Goal: Check status

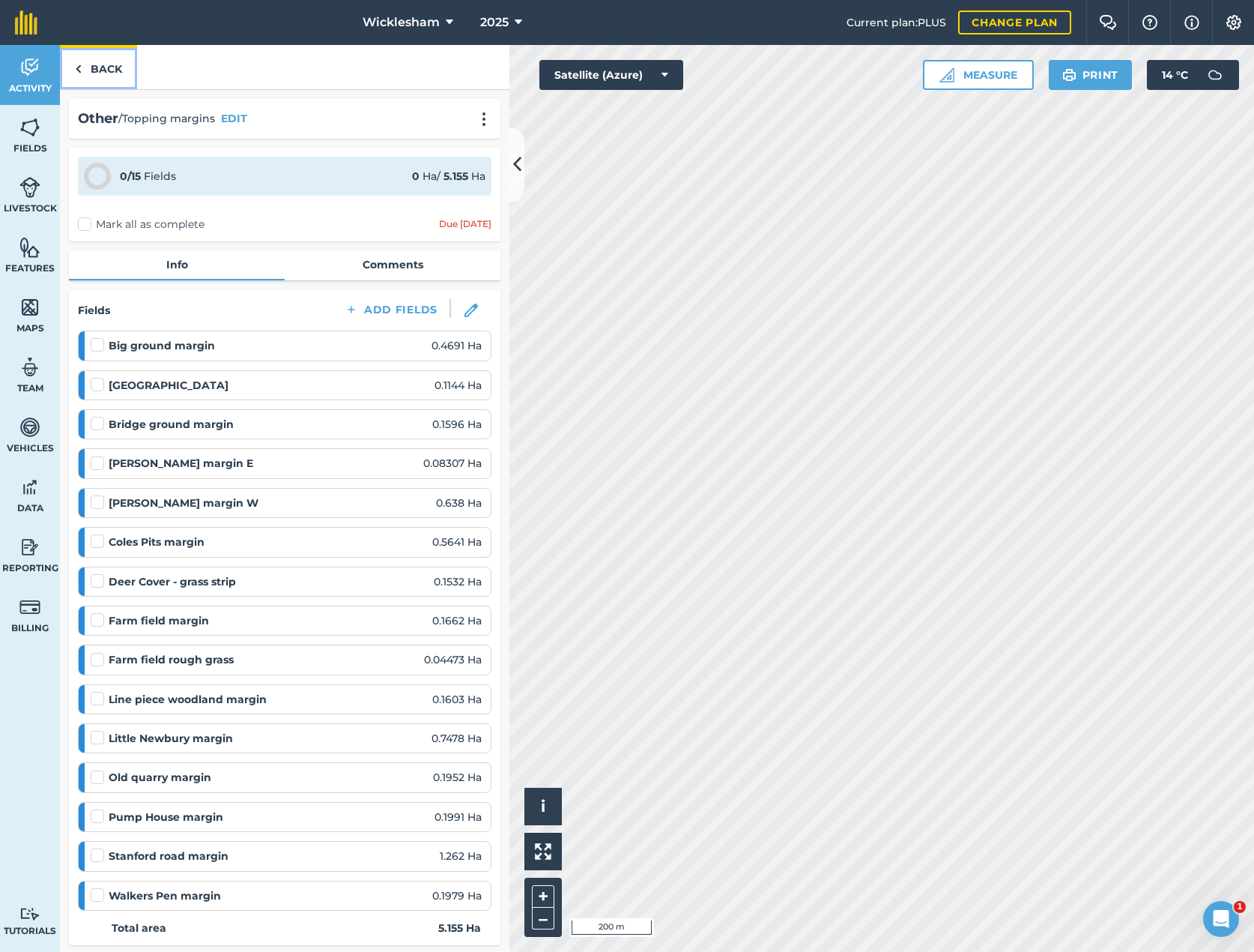
click at [101, 71] on link "Back" at bounding box center [98, 67] width 77 height 44
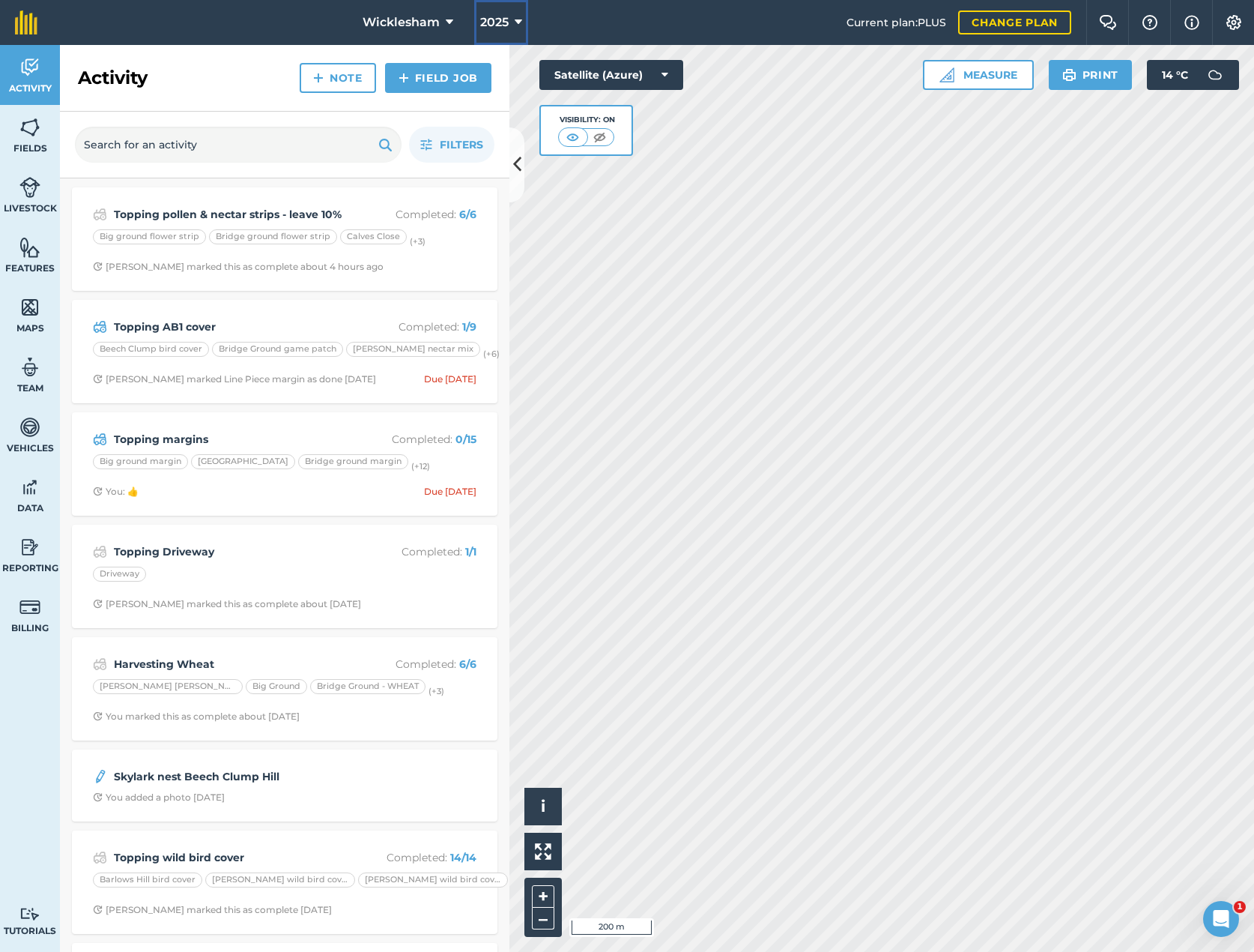
click at [509, 22] on button "2025" at bounding box center [501, 22] width 54 height 45
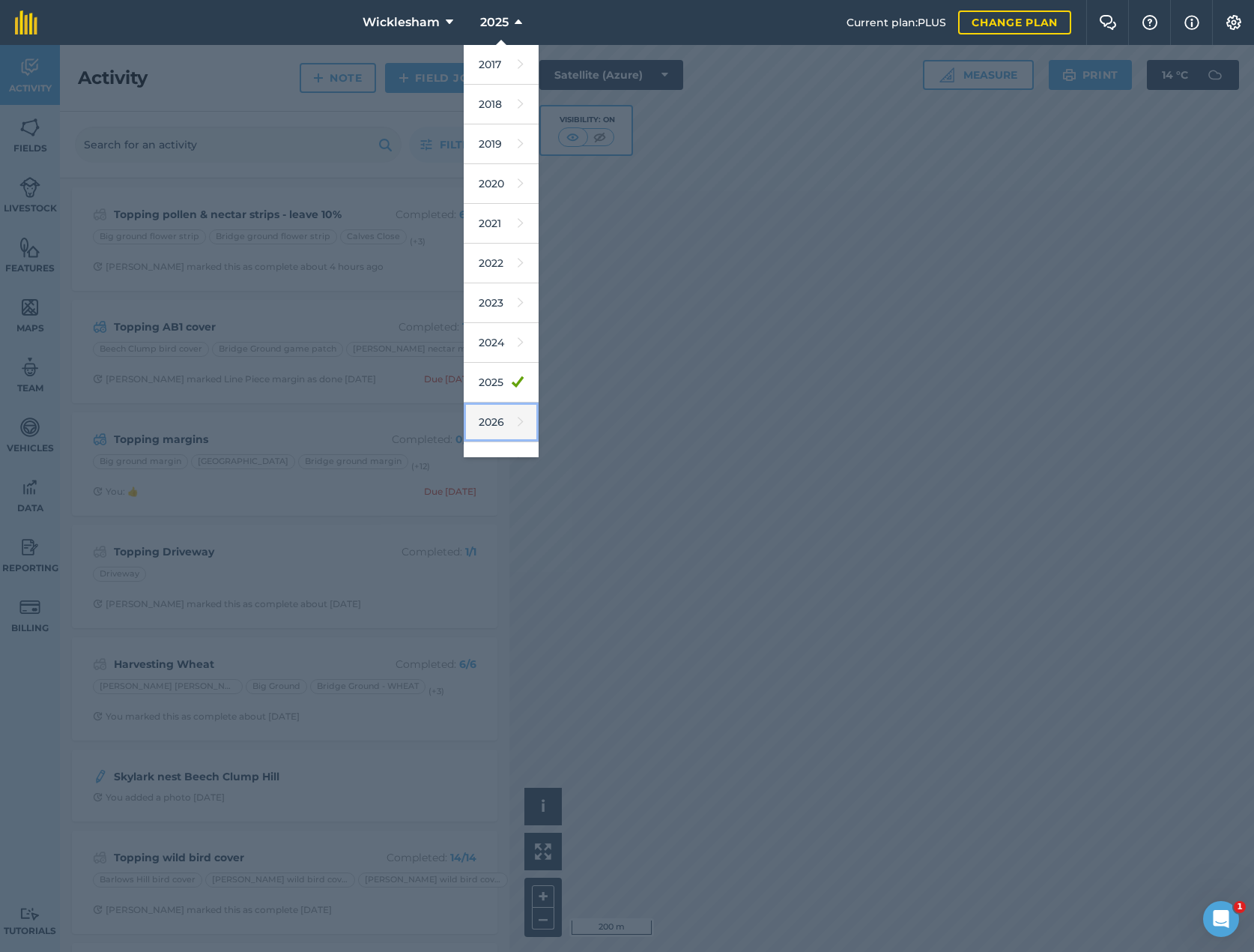
click at [491, 423] on link "2026" at bounding box center [501, 422] width 75 height 40
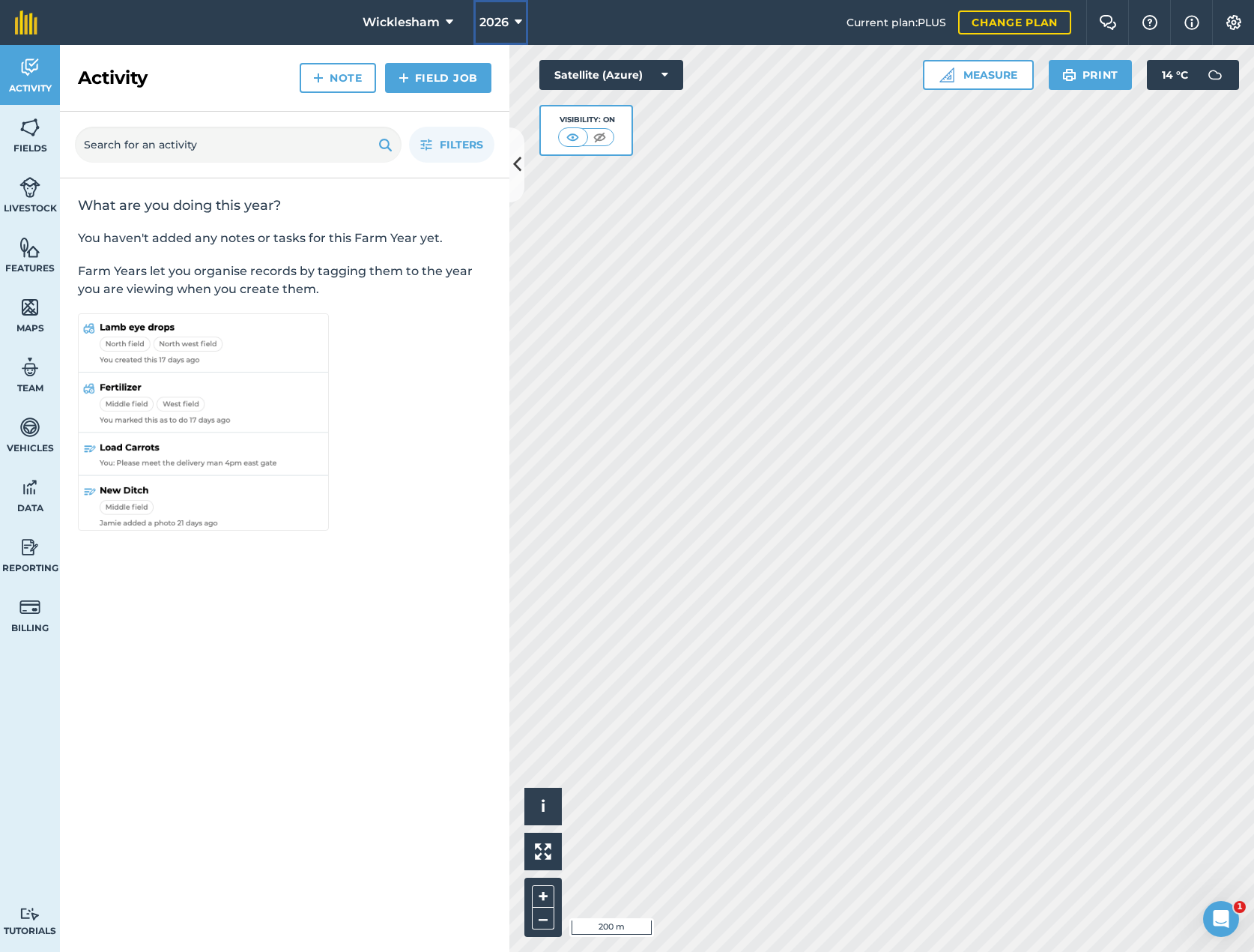
click at [499, 17] on span "2026" at bounding box center [494, 23] width 29 height 18
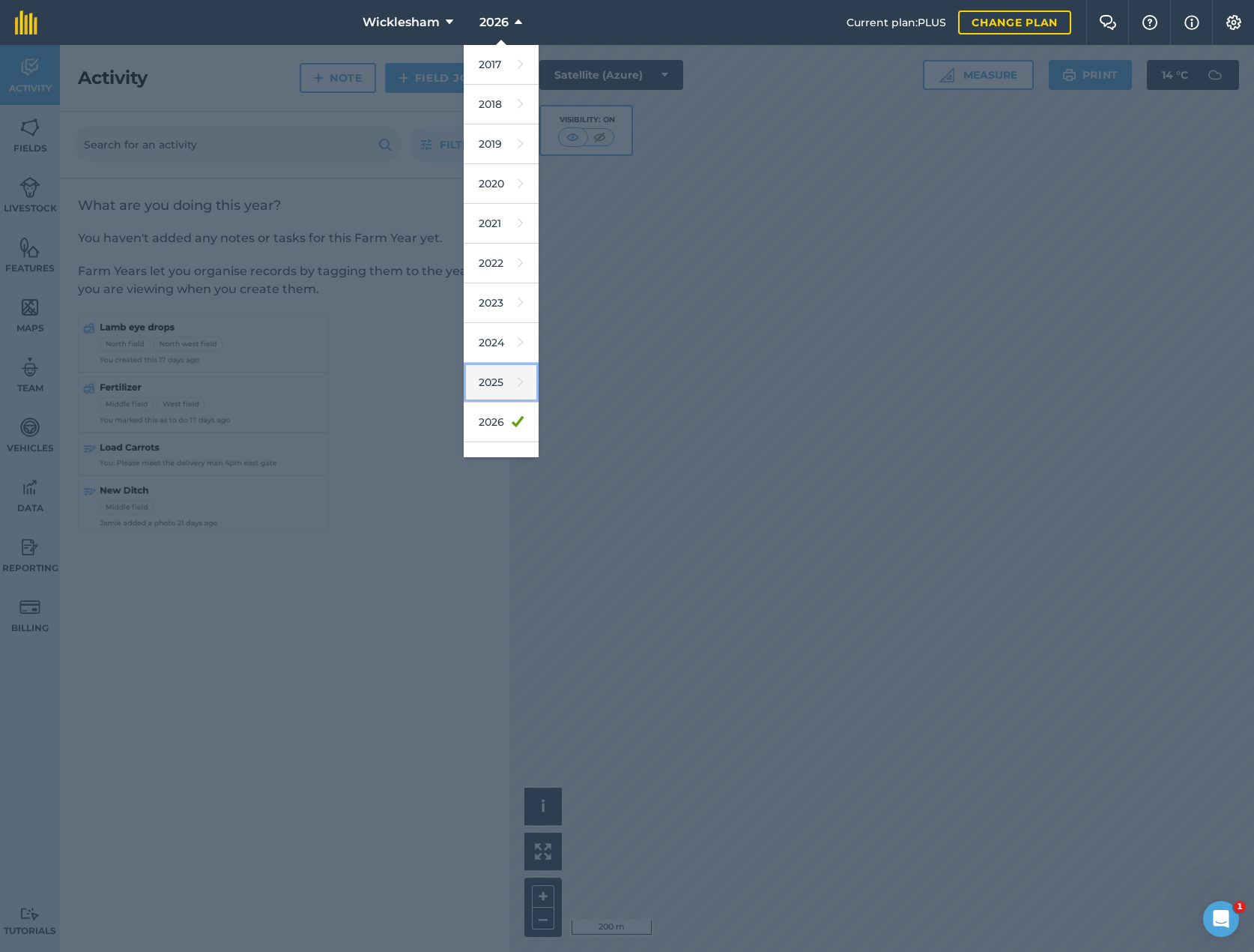
click at [494, 377] on link "2025" at bounding box center [501, 383] width 75 height 40
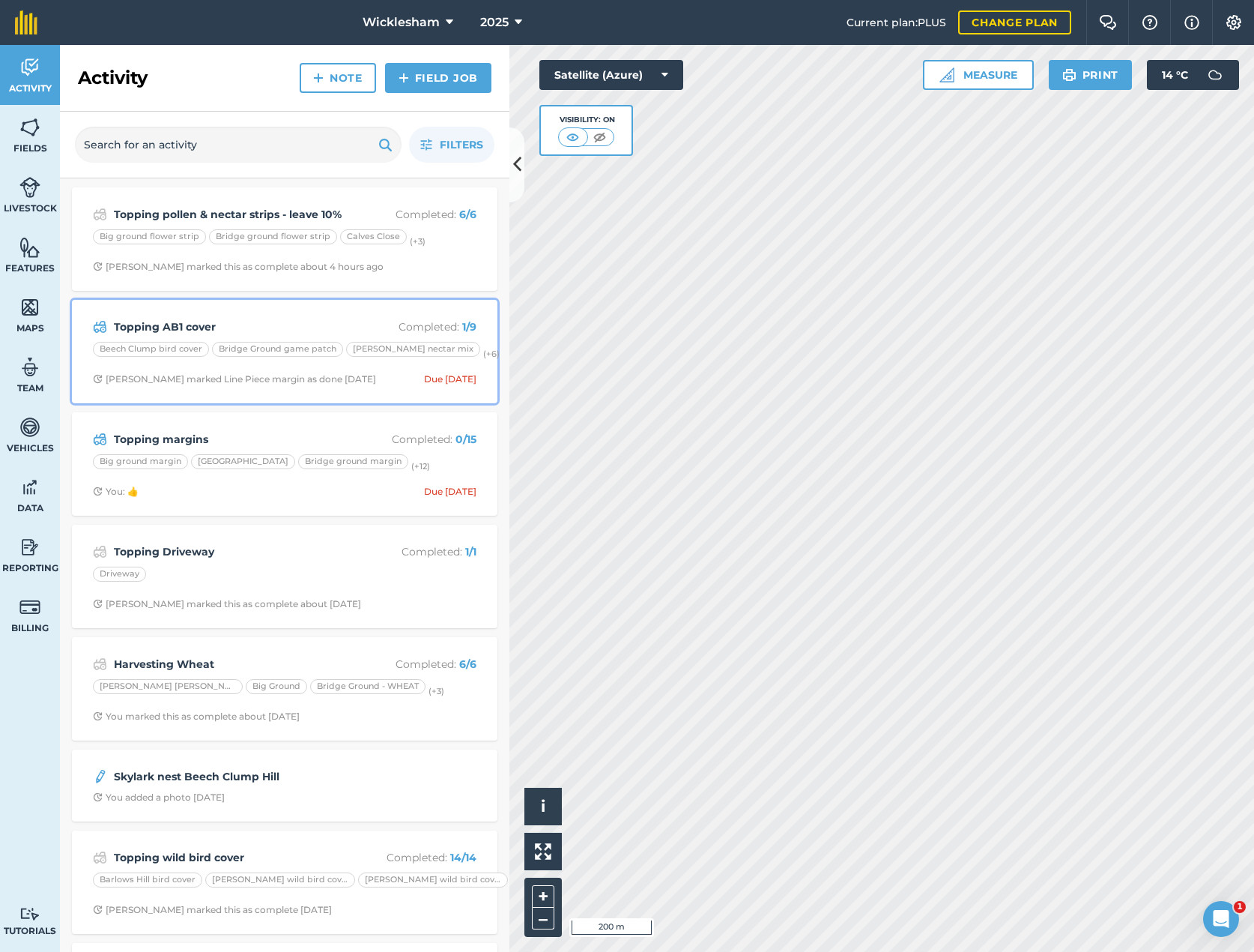
click at [300, 324] on strong "Topping AB1 cover" at bounding box center [232, 327] width 237 height 16
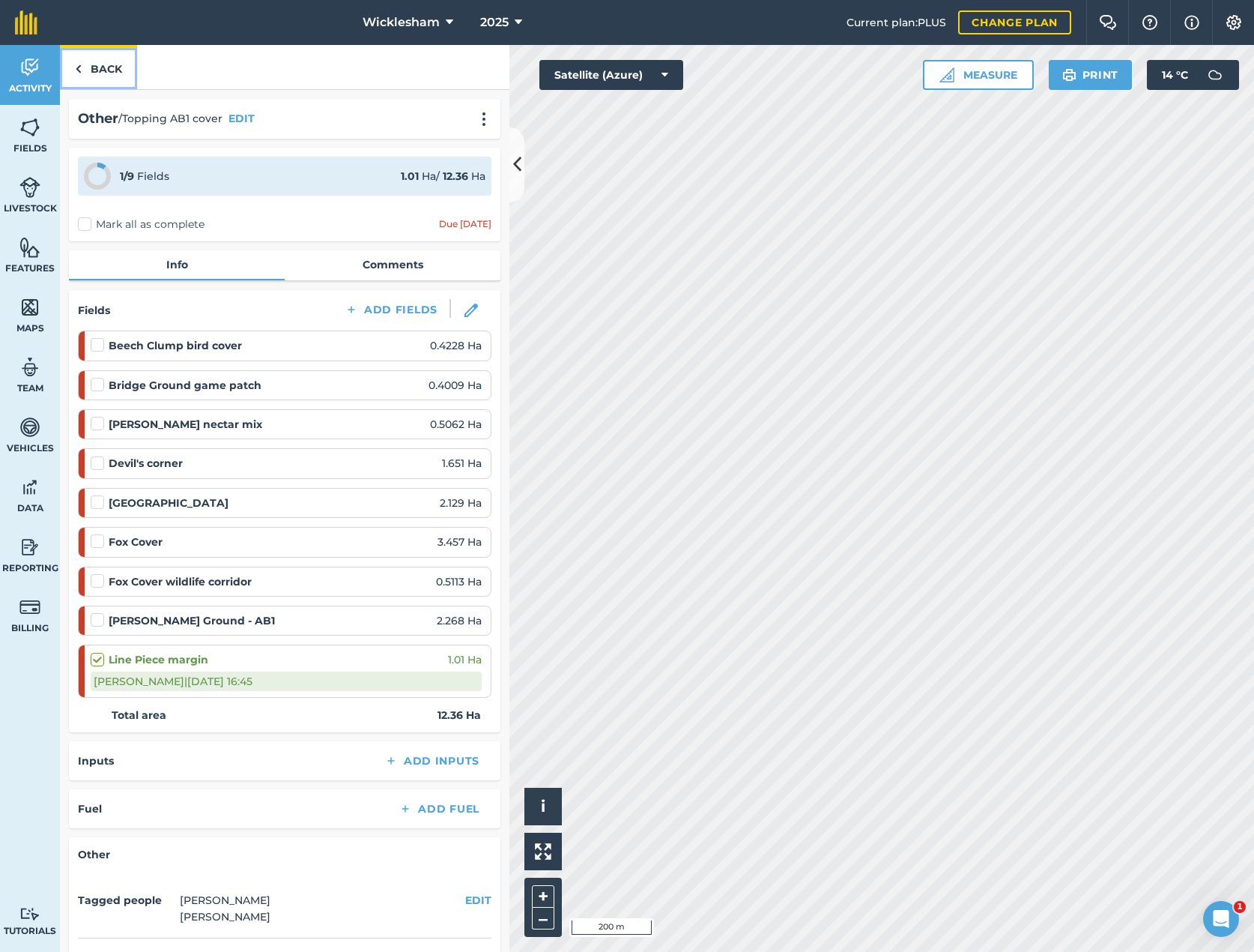
click at [93, 64] on link "Back" at bounding box center [98, 67] width 77 height 44
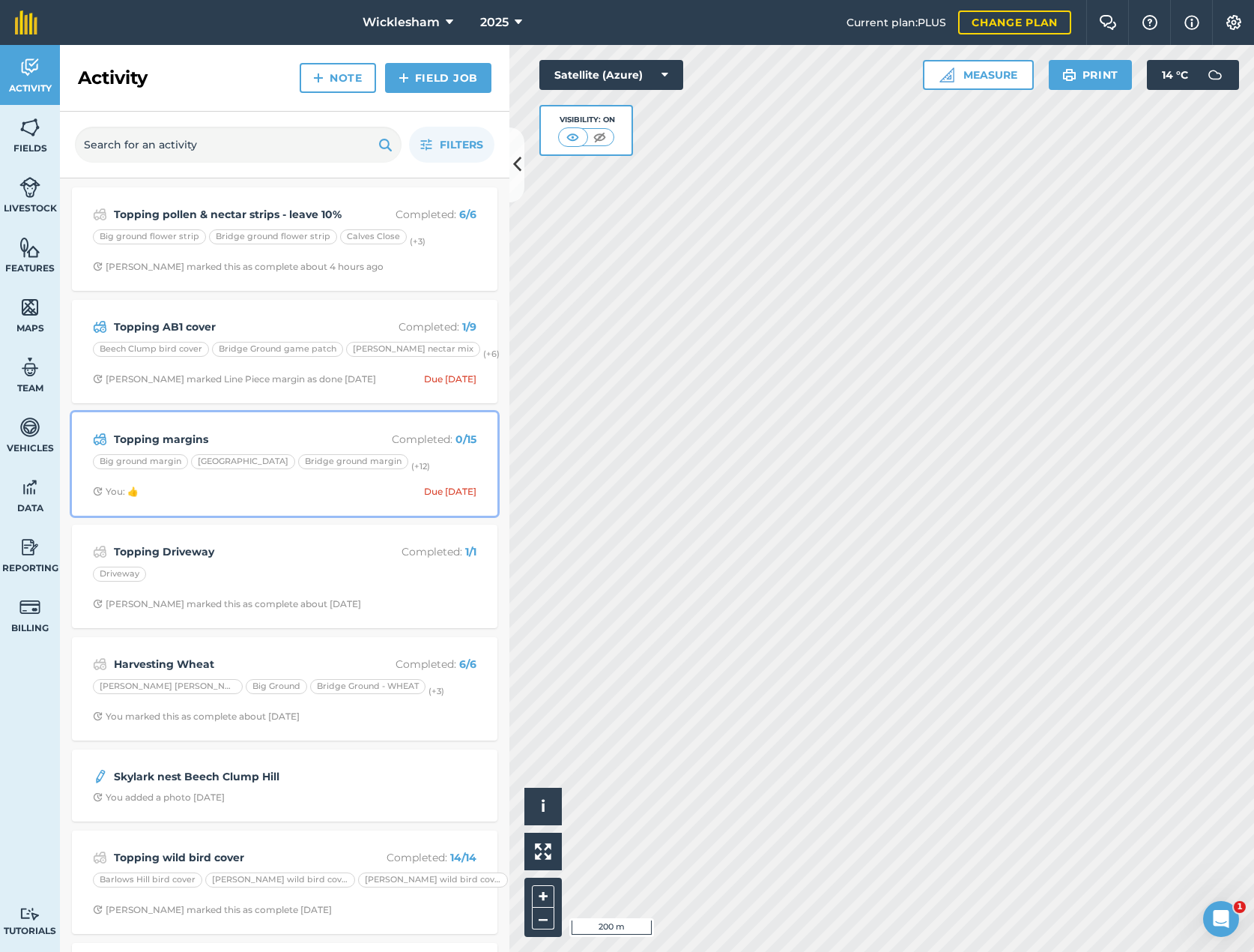
click at [190, 440] on strong "Topping margins" at bounding box center [232, 439] width 237 height 16
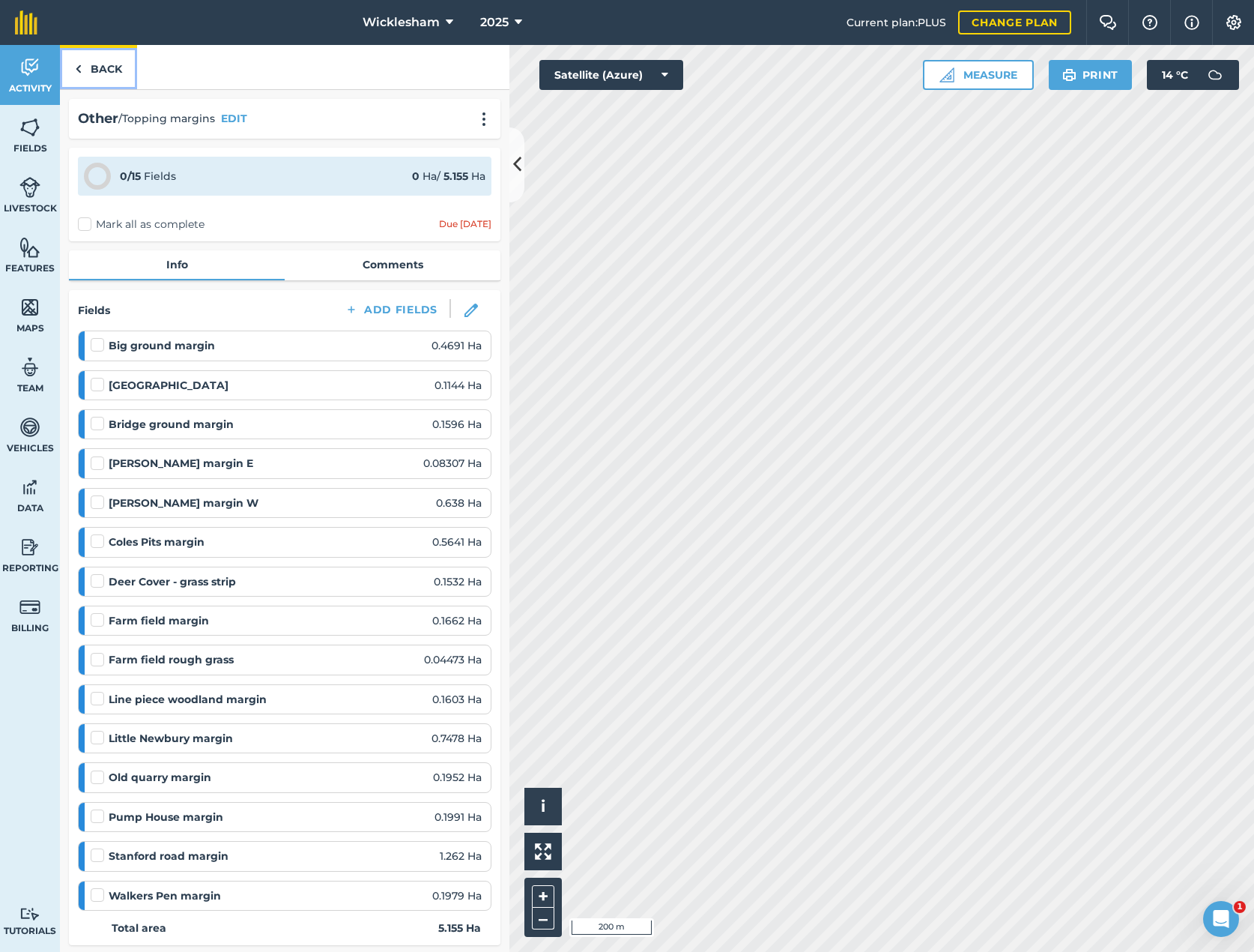
click at [94, 70] on link "Back" at bounding box center [98, 67] width 77 height 44
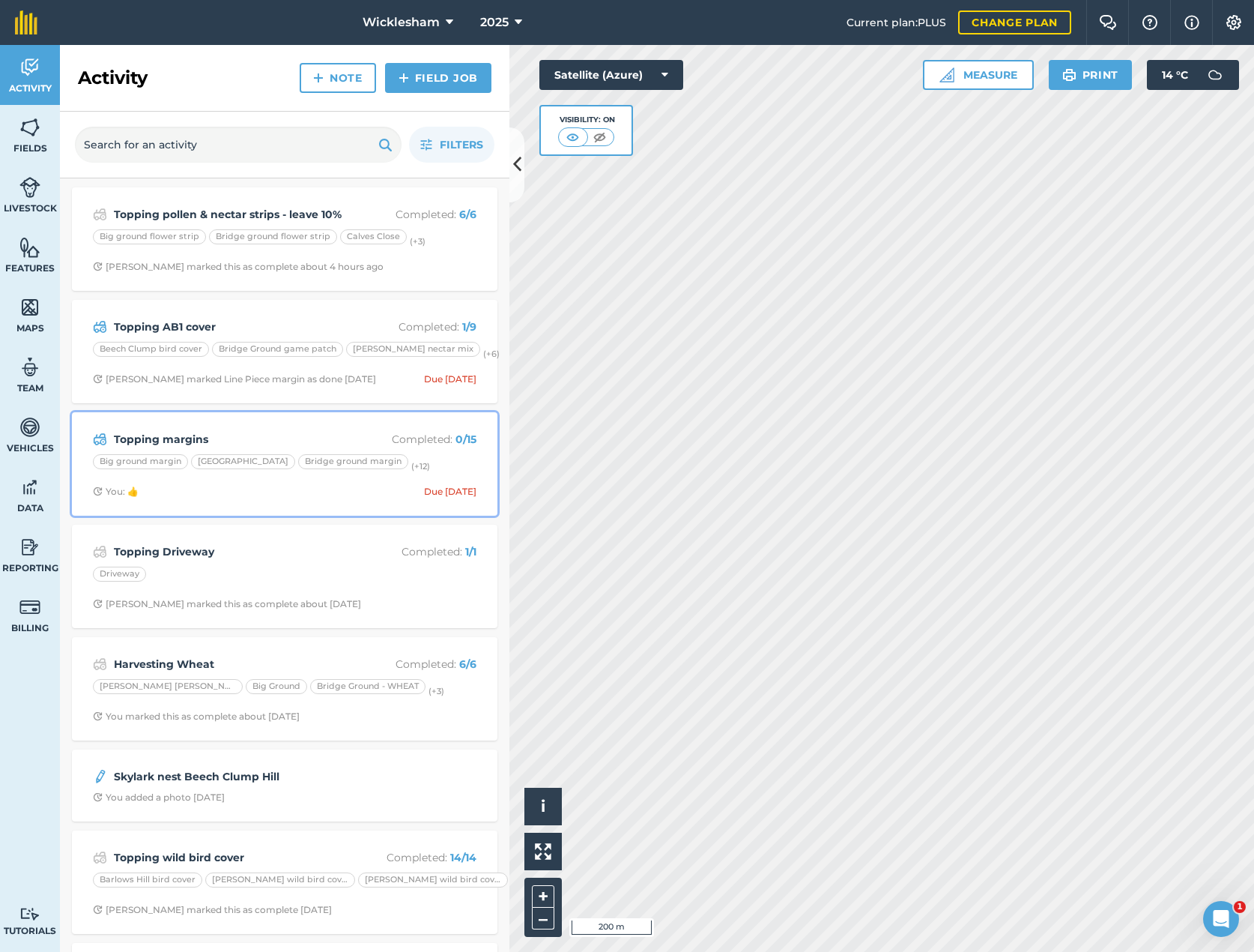
click at [153, 492] on span "You: 👍 Due [DATE]" at bounding box center [284, 491] width 383 height 12
